Goal: Task Accomplishment & Management: Complete application form

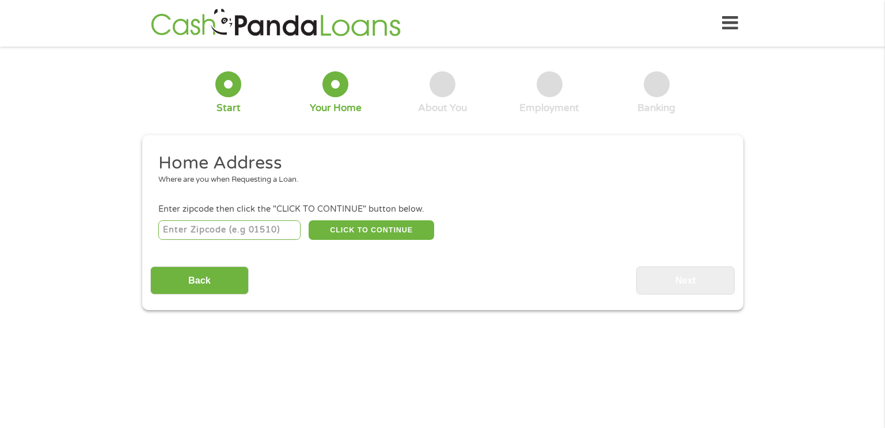
click at [223, 231] on input "number" at bounding box center [229, 231] width 142 height 20
type input "54409"
click at [370, 232] on button "CLICK TO CONTINUE" at bounding box center [372, 231] width 126 height 20
type input "54409"
type input "Antigo"
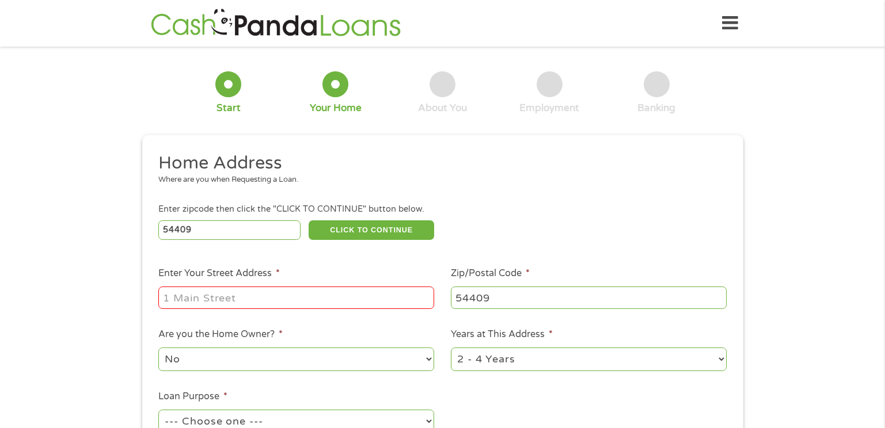
click at [205, 298] on input "Enter Your Street Address *" at bounding box center [296, 298] width 276 height 22
type input "1601 10th. ave."
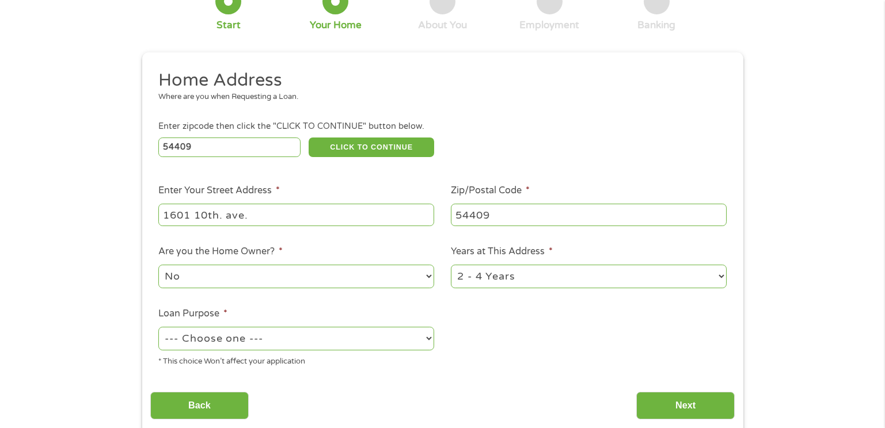
scroll to position [115, 0]
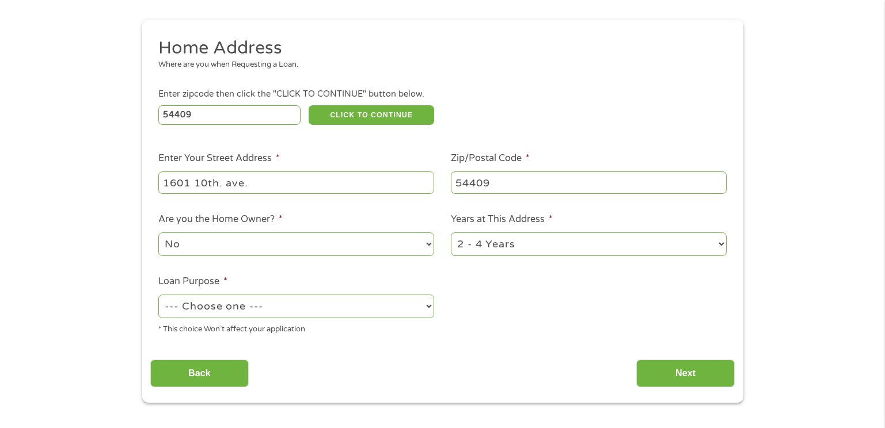
click at [722, 243] on select "1 Year or less 1 - 2 Years 2 - 4 Years Over 4 Years" at bounding box center [589, 245] width 276 height 24
select select "60months"
click at [451, 233] on select "1 Year or less 1 - 2 Years 2 - 4 Years Over 4 Years" at bounding box center [589, 245] width 276 height 24
click at [432, 245] on select "No Yes" at bounding box center [296, 245] width 276 height 24
select select "yes"
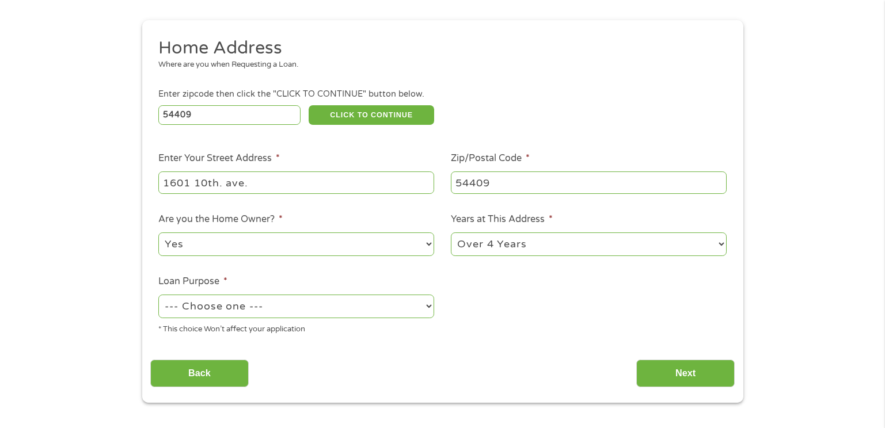
click at [158, 233] on select "No Yes" at bounding box center [296, 245] width 276 height 24
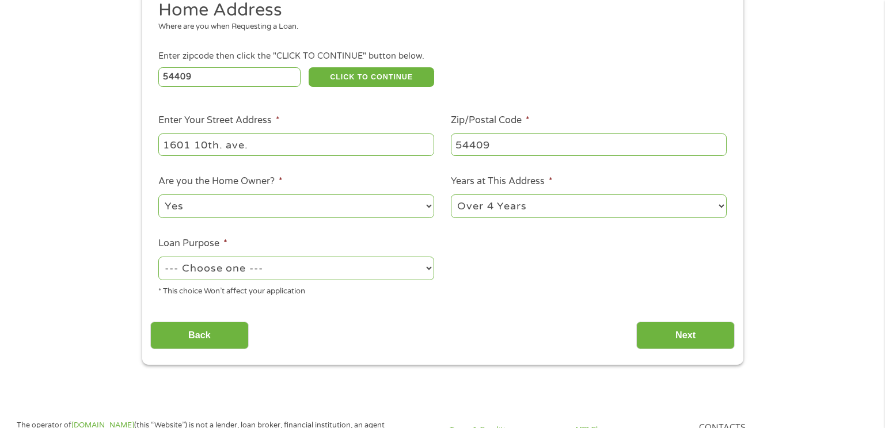
scroll to position [173, 0]
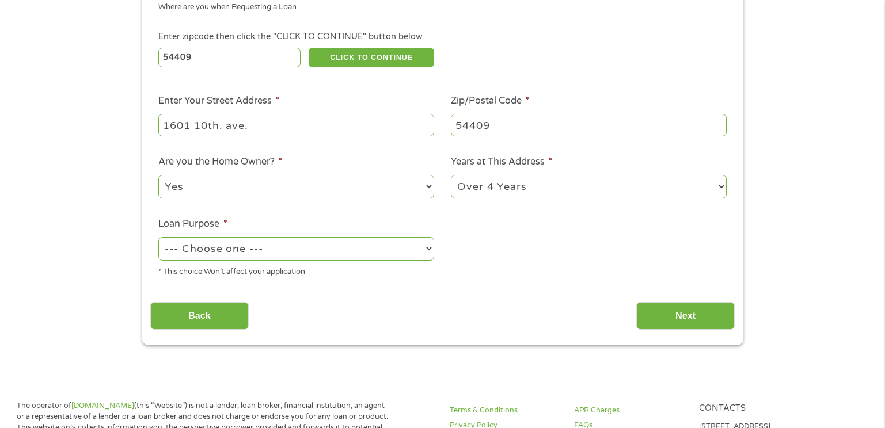
click at [319, 255] on select "--- Choose one --- Pay Bills Debt Consolidation Home Improvement Major Purchase…" at bounding box center [296, 249] width 276 height 24
select select "paybills"
click at [158, 237] on select "--- Choose one --- Pay Bills Debt Consolidation Home Improvement Major Purchase…" at bounding box center [296, 249] width 276 height 24
click at [672, 315] on input "Next" at bounding box center [685, 316] width 98 height 28
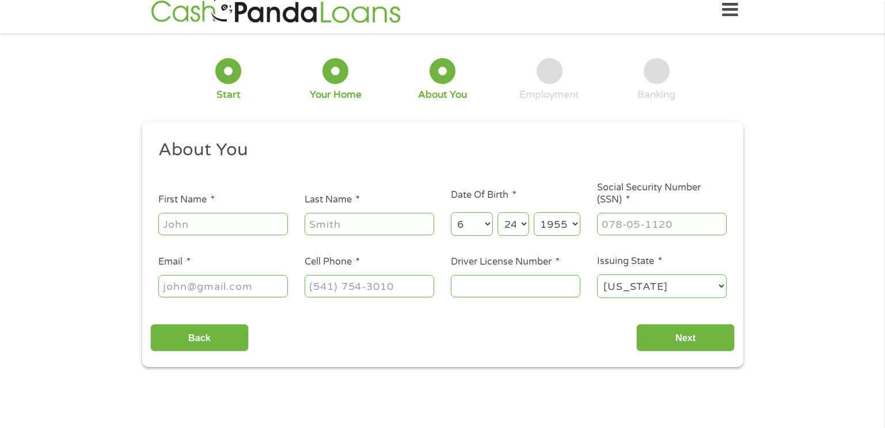
scroll to position [0, 0]
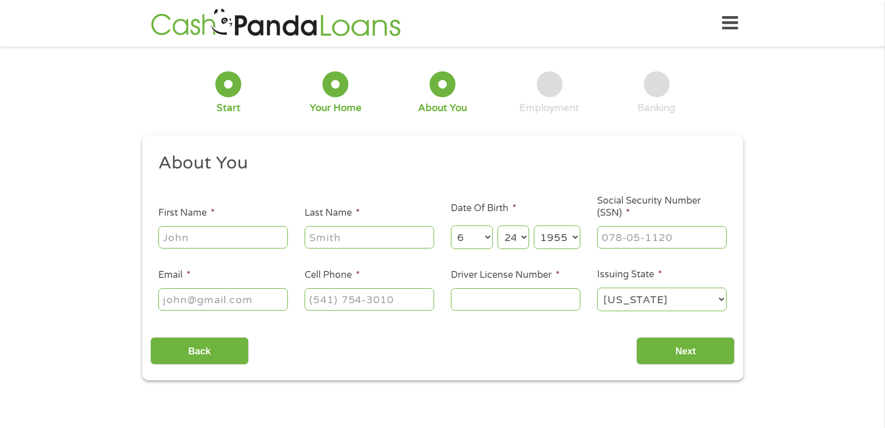
click at [208, 238] on input "First Name *" at bounding box center [223, 237] width 130 height 22
type input "[PERSON_NAME]"
type input "Swim"
type input "[EMAIL_ADDRESS][DOMAIN_NAME]"
type input "[PHONE_NUMBER]"
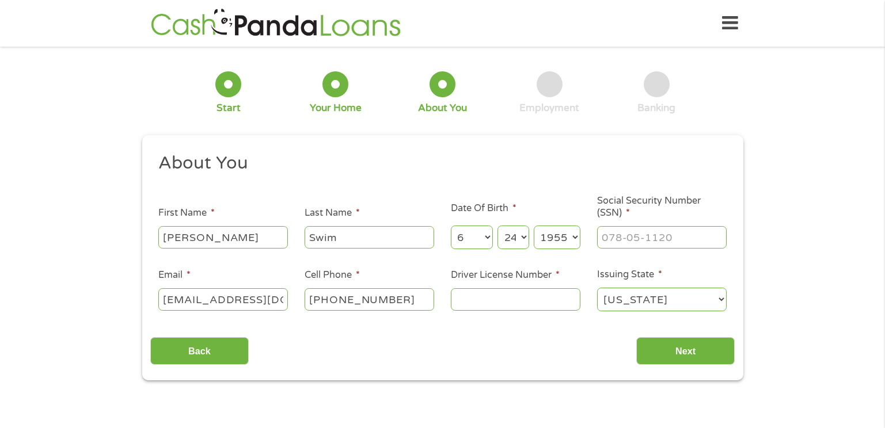
click at [462, 302] on input "Driver License Number *" at bounding box center [516, 300] width 130 height 22
type input "S5001445522401"
click at [612, 235] on input "___-__-____" at bounding box center [662, 237] width 130 height 22
type input "337-50-0449"
click at [693, 354] on input "Next" at bounding box center [685, 351] width 98 height 28
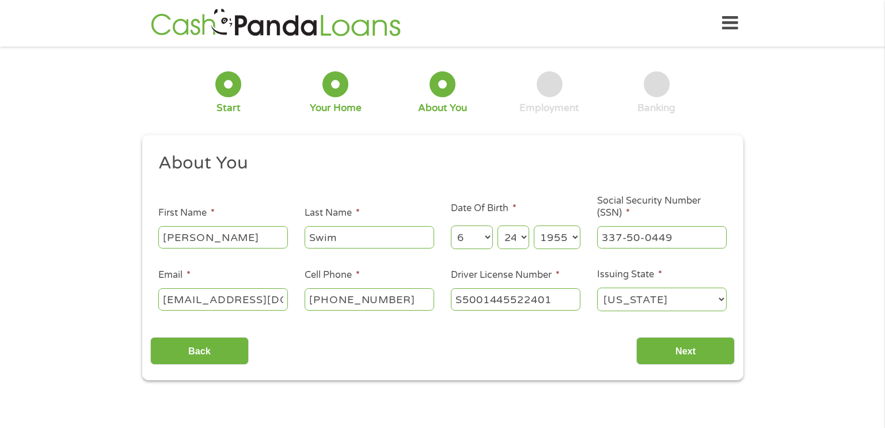
scroll to position [5, 5]
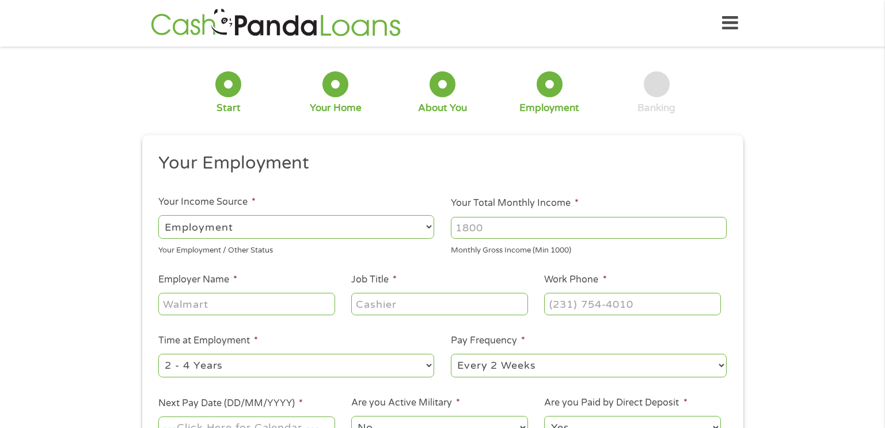
click at [264, 229] on select "--- Choose one --- Employment [DEMOGRAPHIC_DATA] Benefits" at bounding box center [296, 227] width 276 height 24
select select "benefits"
click at [158, 215] on select "--- Choose one --- Employment [DEMOGRAPHIC_DATA] Benefits" at bounding box center [296, 227] width 276 height 24
type input "Other"
type input "[PHONE_NUMBER]"
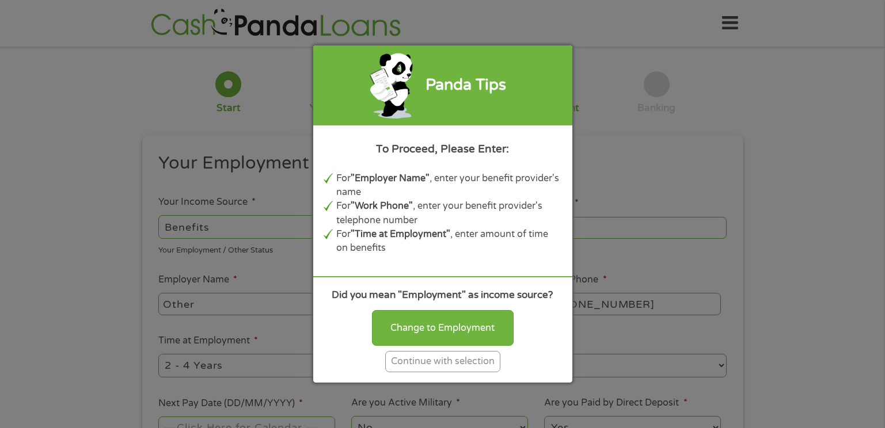
click at [423, 364] on div "Continue with selection" at bounding box center [442, 361] width 115 height 21
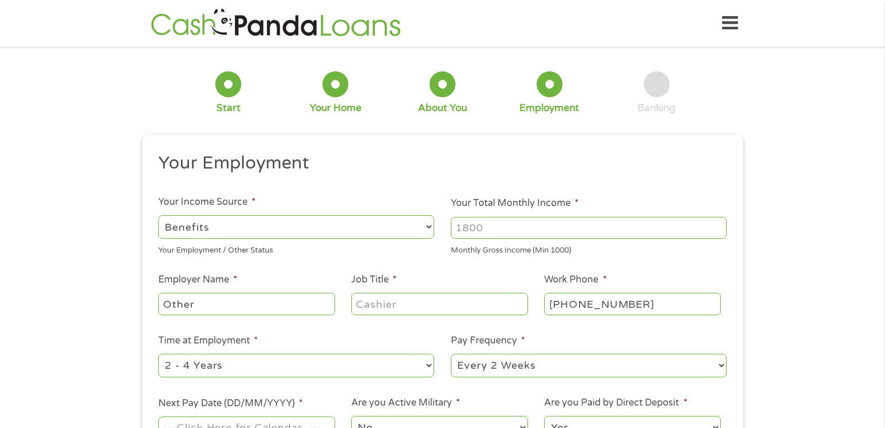
click at [492, 226] on input "Your Total Monthly Income *" at bounding box center [589, 228] width 276 height 22
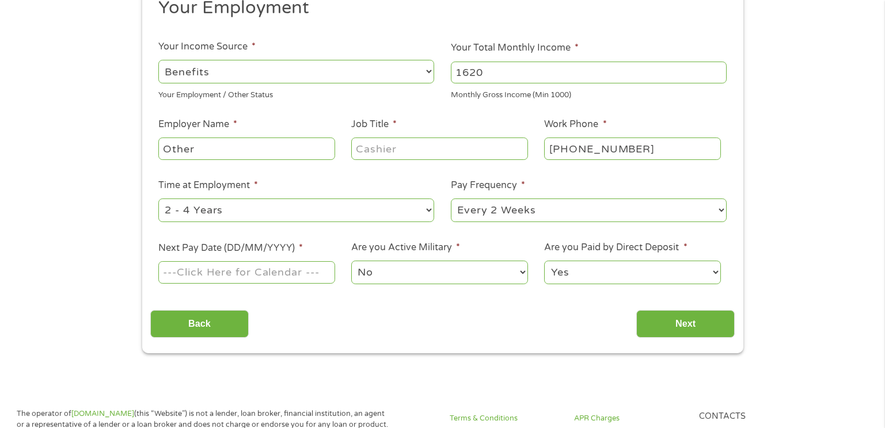
scroll to position [173, 0]
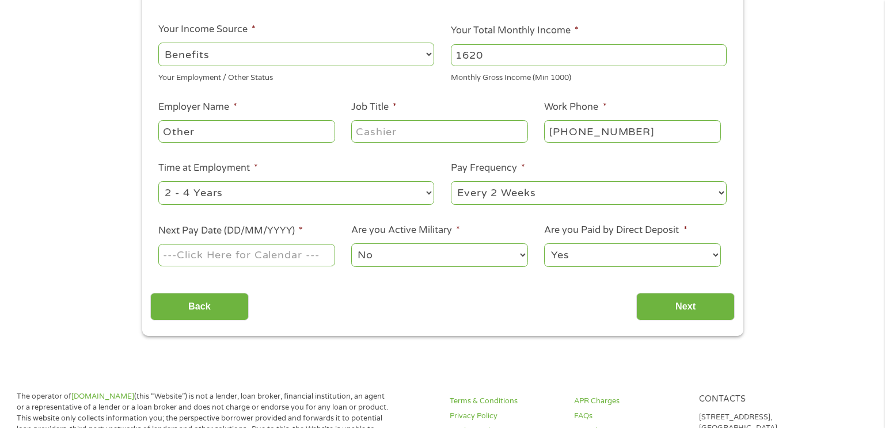
type input "1620"
click at [194, 132] on input "Other" at bounding box center [246, 131] width 176 height 22
type input "O"
type input "SSI"
click at [552, 188] on select "--- Choose one --- Every 2 Weeks Every Week Monthly Semi-Monthly" at bounding box center [589, 193] width 276 height 24
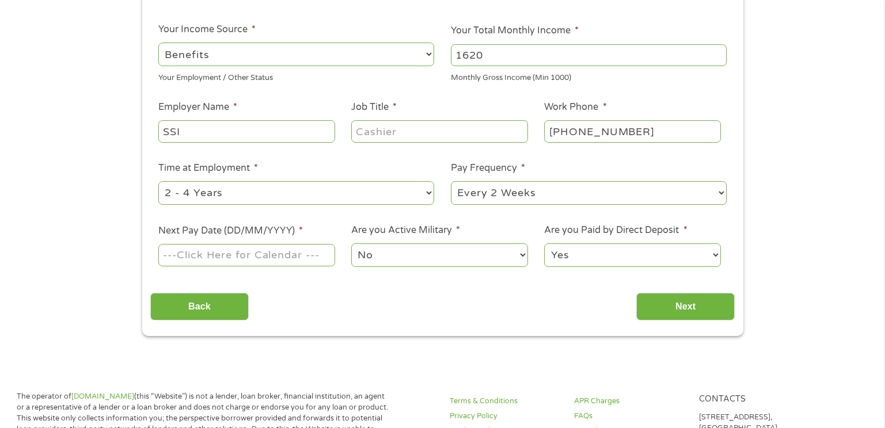
select select "monthly"
click at [451, 181] on select "--- Choose one --- Every 2 Weeks Every Week Monthly Semi-Monthly" at bounding box center [589, 193] width 276 height 24
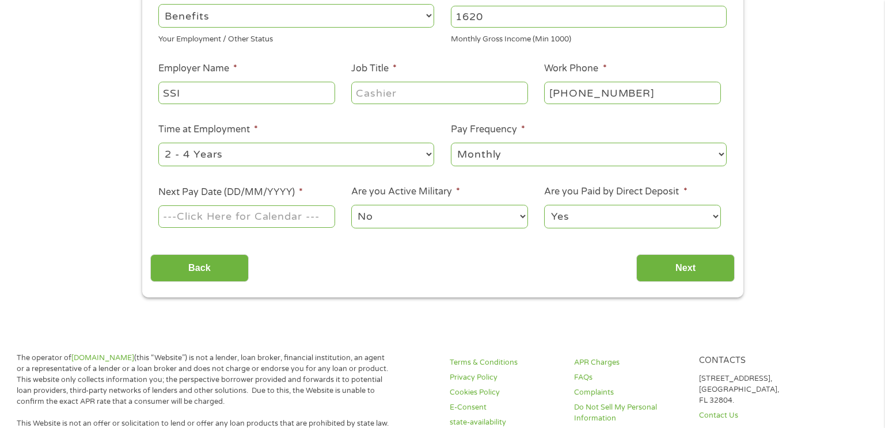
scroll to position [230, 0]
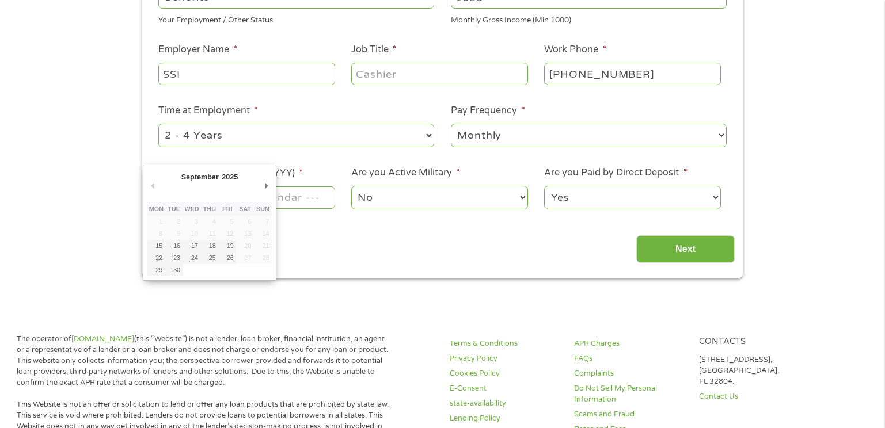
click at [303, 198] on input "Next Pay Date (DD/MM/YYYY) *" at bounding box center [246, 198] width 176 height 22
type input "[DATE]"
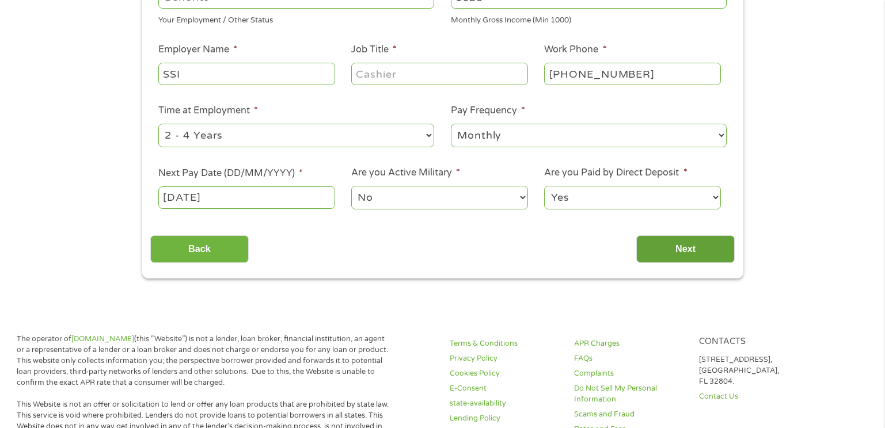
click at [666, 246] on input "Next" at bounding box center [685, 250] width 98 height 28
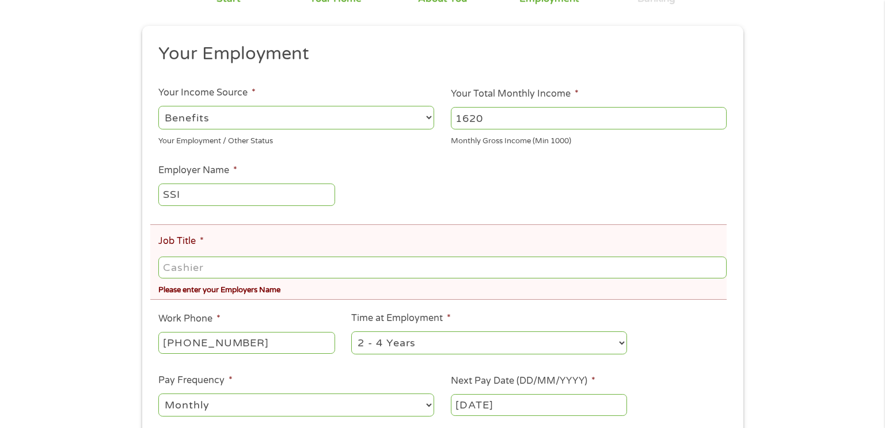
scroll to position [173, 0]
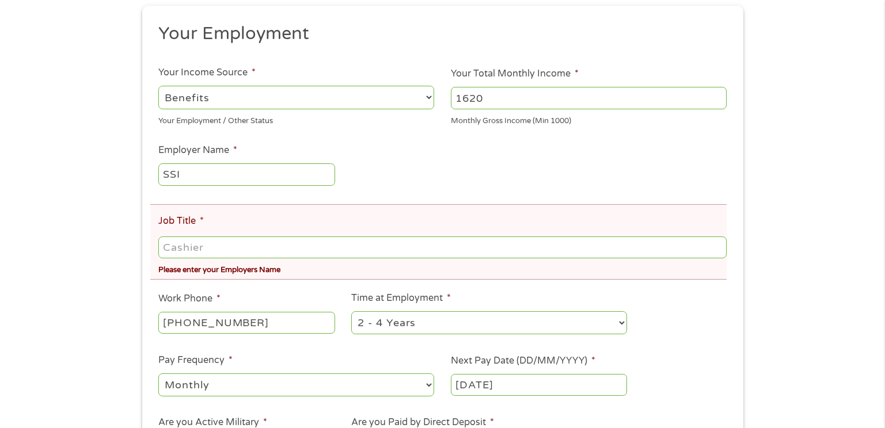
click at [178, 250] on input "Job Title *" at bounding box center [442, 248] width 568 height 22
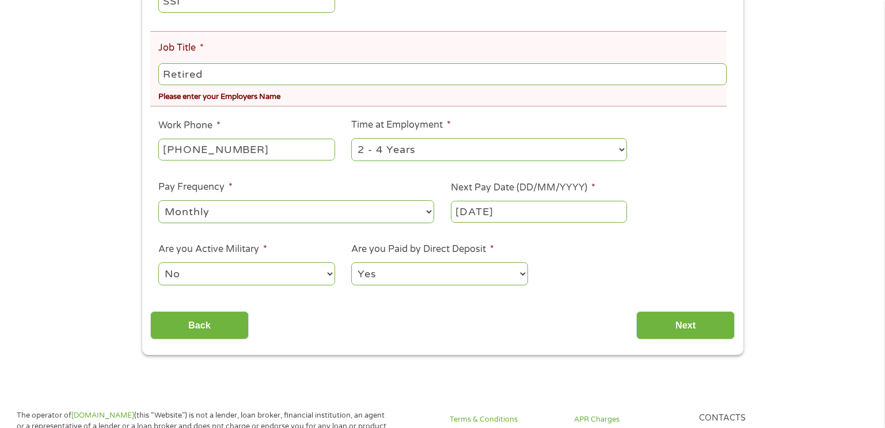
scroll to position [461, 0]
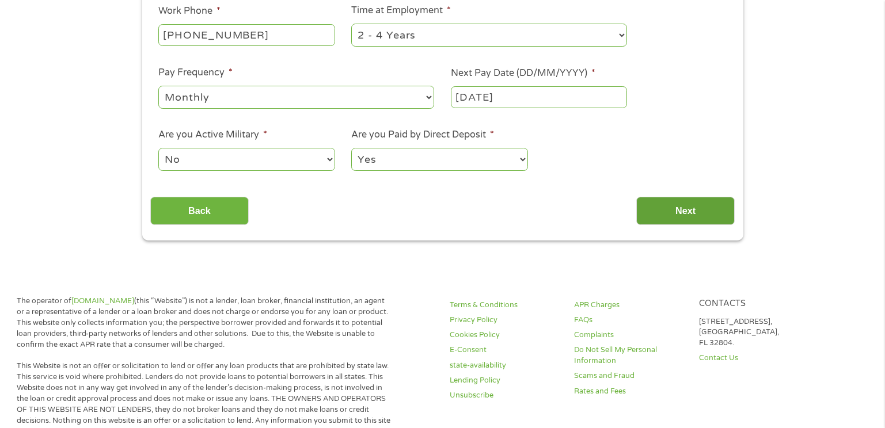
type input "Retired"
click at [685, 213] on input "Next" at bounding box center [685, 211] width 98 height 28
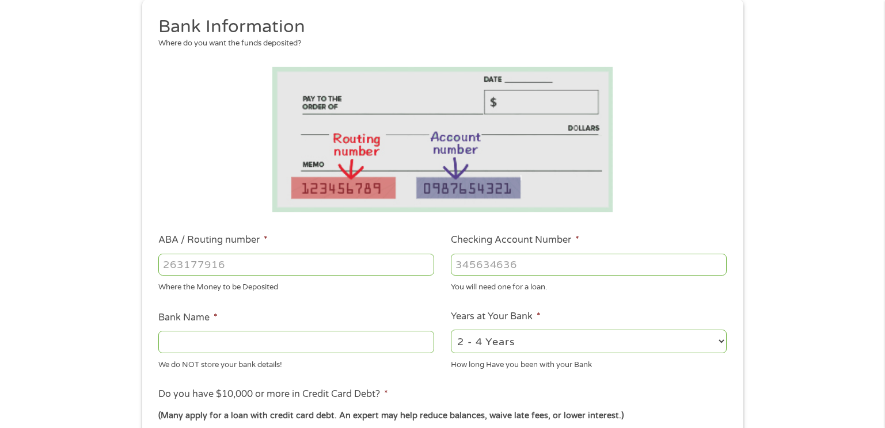
scroll to position [173, 0]
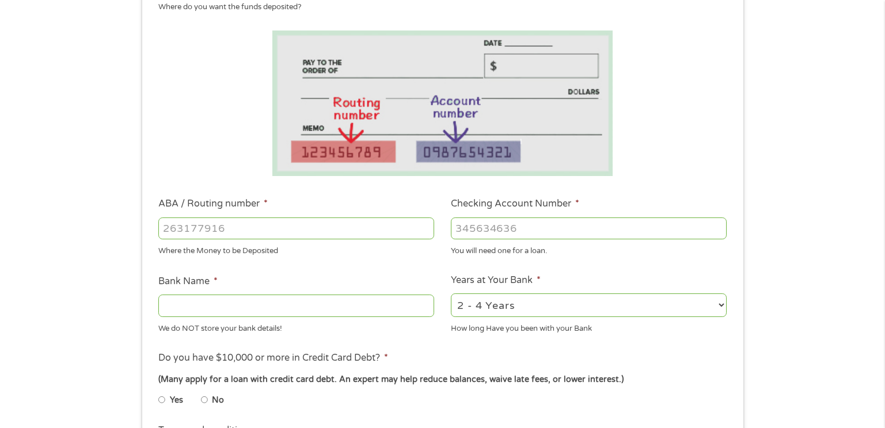
click at [180, 230] on input "ABA / Routing number *" at bounding box center [296, 229] width 276 height 22
click at [468, 230] on input "Checking Account Number *" at bounding box center [589, 229] width 276 height 22
click at [234, 227] on input "1004416275" at bounding box center [296, 229] width 276 height 22
type input "1"
type input "441627"
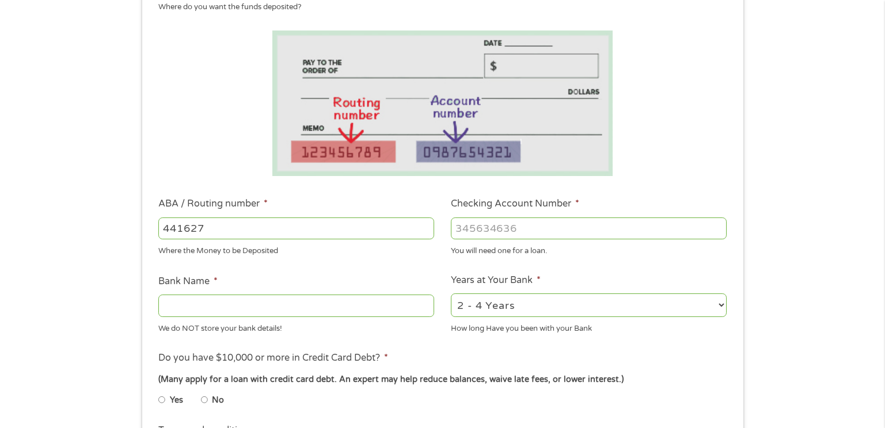
click at [469, 230] on input "Checking Account Number *" at bounding box center [589, 229] width 276 height 22
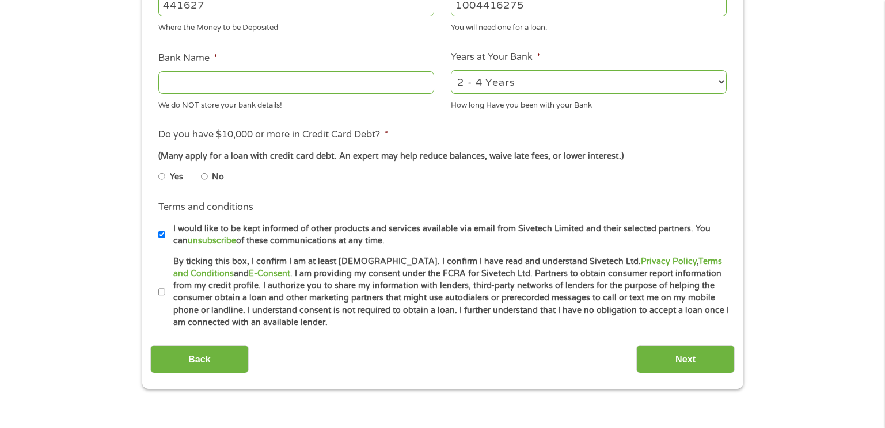
scroll to position [403, 0]
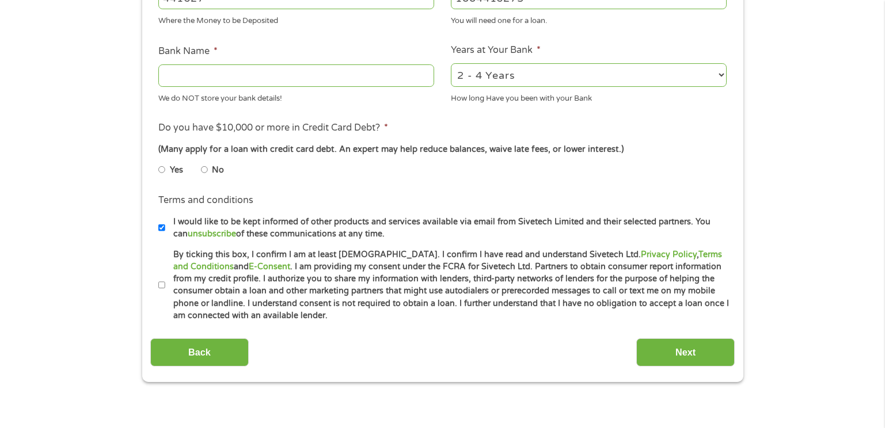
type input "1004416275"
click at [201, 78] on input "Bank Name *" at bounding box center [296, 75] width 276 height 22
type input "Co-Vantage CU"
click at [721, 77] on select "2 - 4 Years 6 - 12 Months 1 - 2 Years Over 4 Years" at bounding box center [589, 75] width 276 height 24
select select "60months"
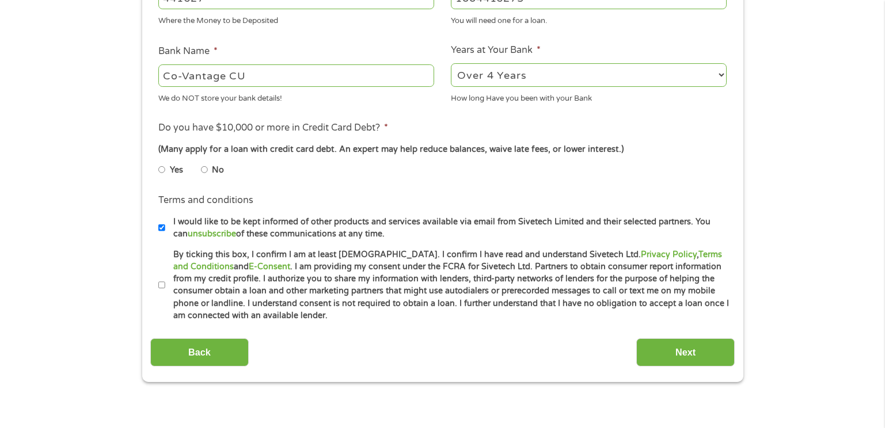
click at [451, 63] on select "2 - 4 Years 6 - 12 Months 1 - 2 Years Over 4 Years" at bounding box center [589, 75] width 276 height 24
click at [205, 169] on input "No" at bounding box center [204, 170] width 7 height 18
radio input "true"
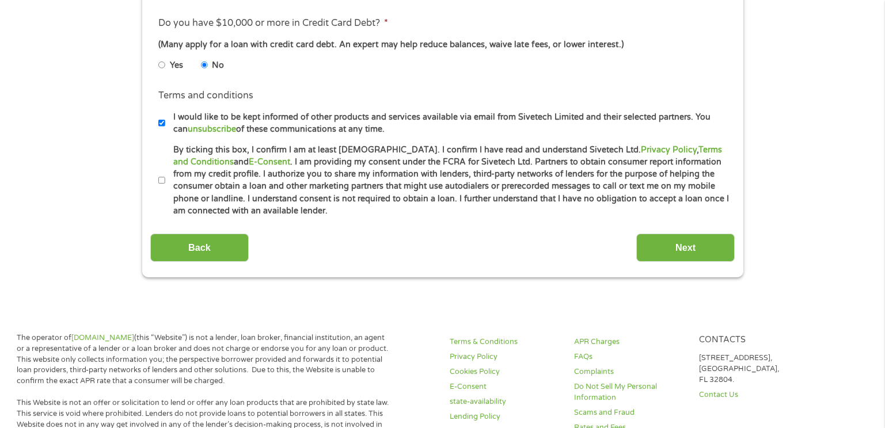
scroll to position [518, 0]
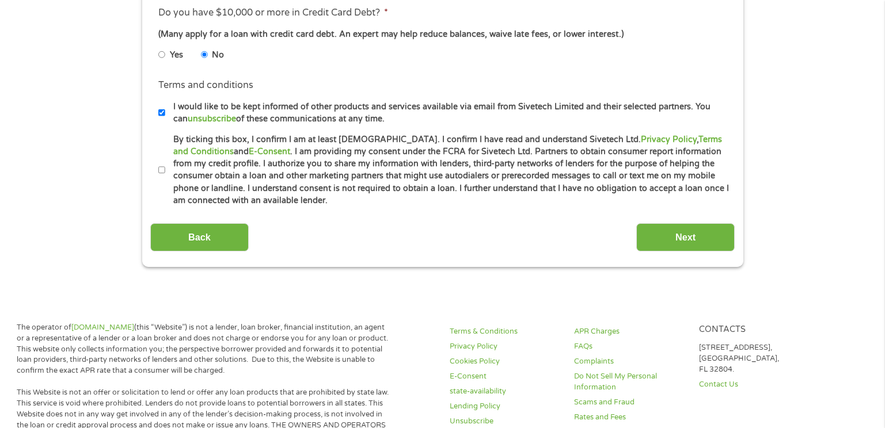
click at [161, 170] on input "By ticking this box, I confirm I am at least [DEMOGRAPHIC_DATA]. I confirm I ha…" at bounding box center [161, 170] width 7 height 18
checkbox input "true"
click at [675, 242] on input "Next" at bounding box center [685, 237] width 98 height 28
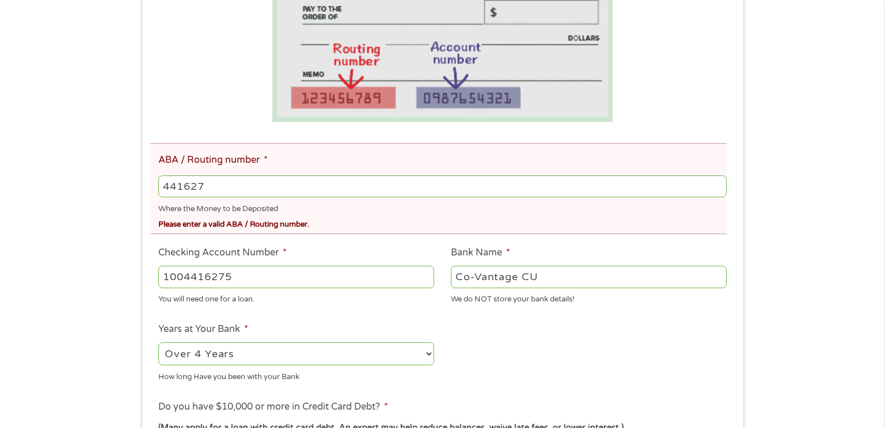
scroll to position [288, 0]
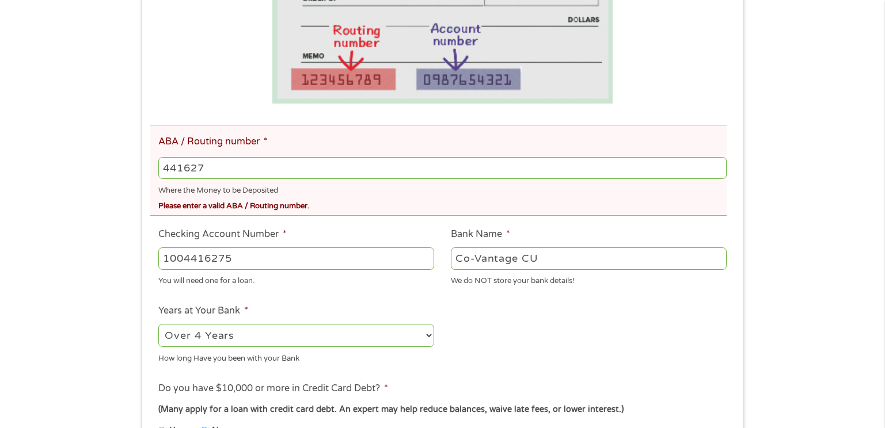
click at [212, 168] on input "441627" at bounding box center [442, 168] width 568 height 22
type input "4"
type input "275976655"
type input "CO VANTAGE CREDIT UNION"
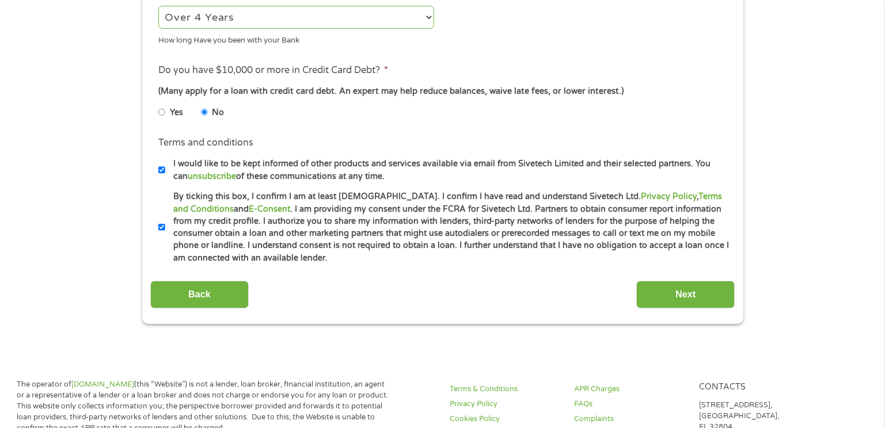
scroll to position [633, 0]
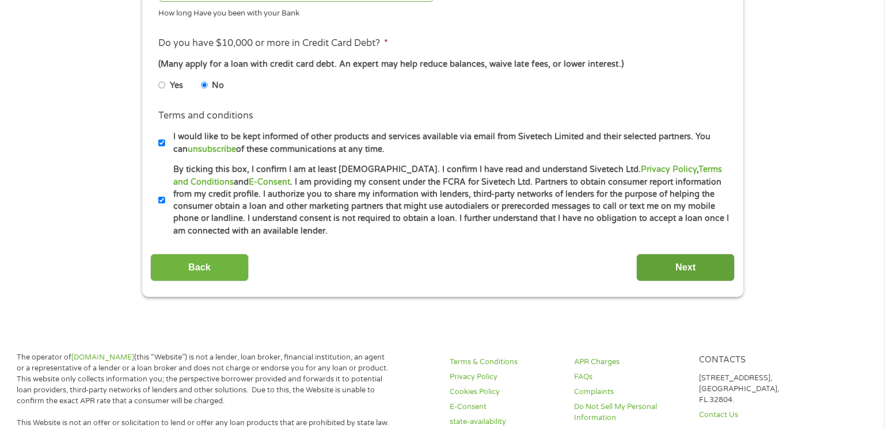
type input "275976655"
click at [680, 267] on input "Next" at bounding box center [685, 268] width 98 height 28
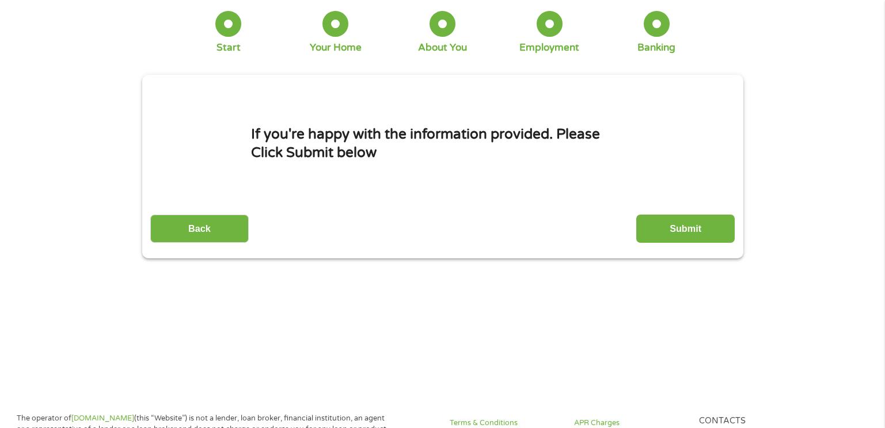
scroll to position [0, 0]
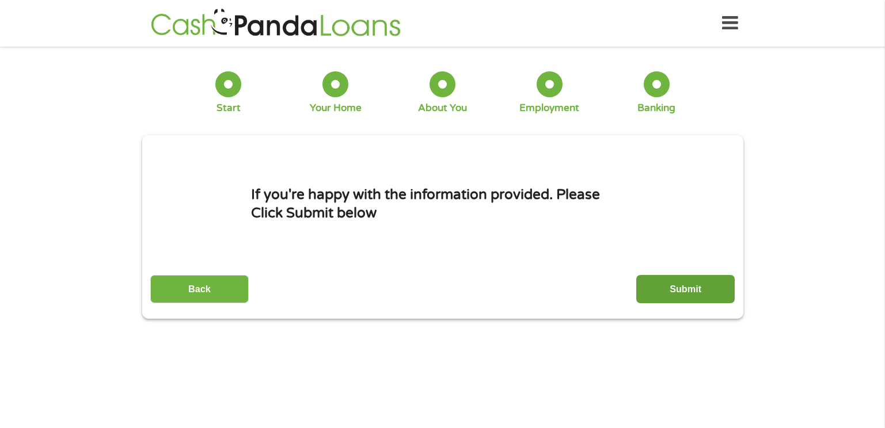
click at [688, 294] on input "Submit" at bounding box center [685, 289] width 98 height 28
